Goal: Browse casually

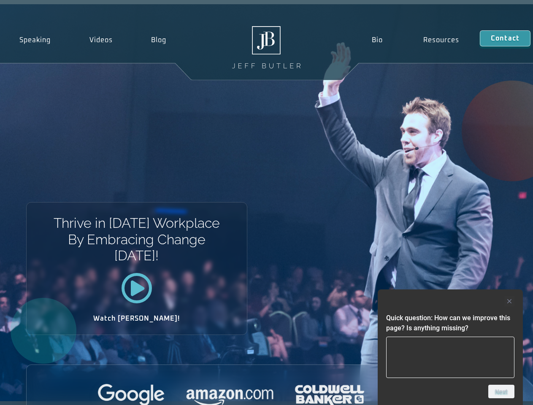
click at [266, 203] on div "Thrive in [DATE] Workplace By Embracing Change [DATE]! Watch [PERSON_NAME]!" at bounding box center [266, 202] width 533 height 397
click at [450, 301] on div at bounding box center [450, 301] width 128 height 10
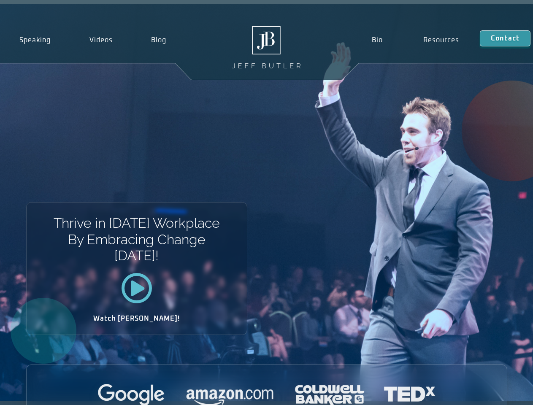
click at [501, 392] on div at bounding box center [267, 395] width 480 height 23
